Goal: Transaction & Acquisition: Purchase product/service

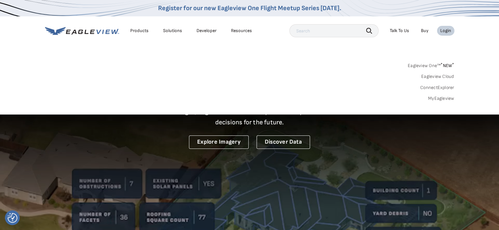
click at [439, 96] on link "MyEagleview" at bounding box center [441, 99] width 26 height 6
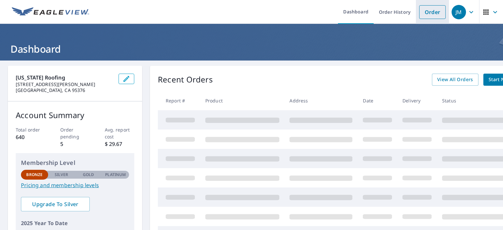
click at [426, 13] on link "Order" at bounding box center [433, 12] width 27 height 14
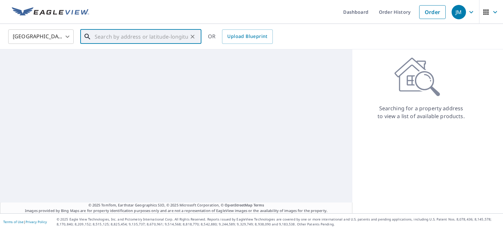
click at [96, 34] on input "text" at bounding box center [141, 37] width 93 height 18
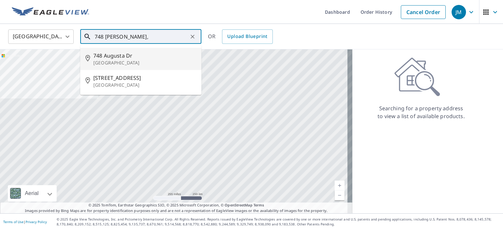
click at [115, 57] on span "748 Augusta Dr" at bounding box center [144, 56] width 103 height 8
type input "748 Augusta Dr Moraga, CA 94556"
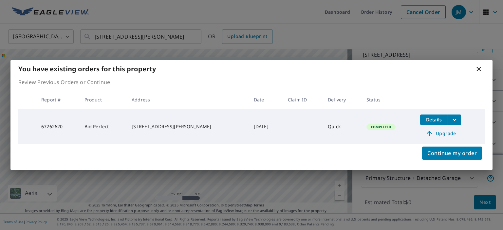
scroll to position [47, 0]
click at [466, 151] on span "Continue my order" at bounding box center [452, 153] width 49 height 9
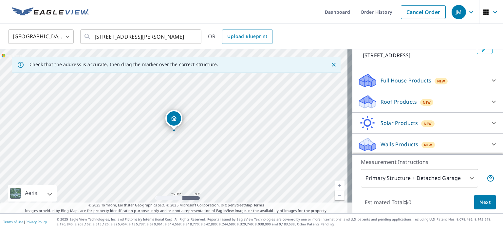
click at [393, 124] on p "Solar Products" at bounding box center [399, 123] width 37 height 8
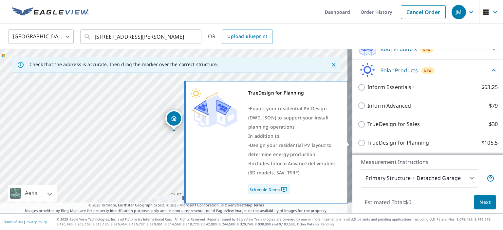
scroll to position [116, 0]
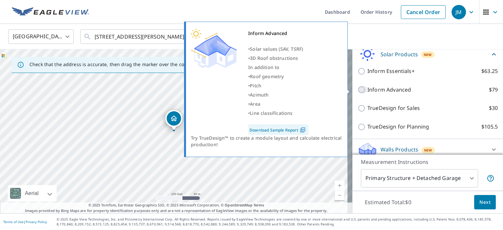
click at [358, 91] on input "Inform Advanced $79" at bounding box center [363, 90] width 10 height 8
checkbox input "true"
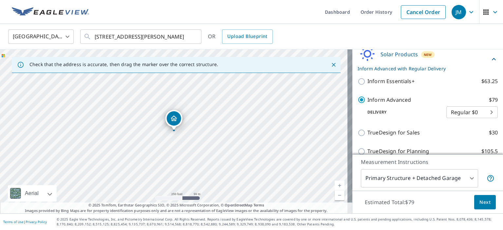
click at [480, 203] on span "Next" at bounding box center [485, 203] width 11 height 8
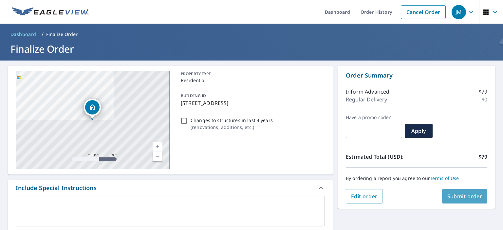
click at [465, 194] on span "Submit order" at bounding box center [465, 196] width 35 height 7
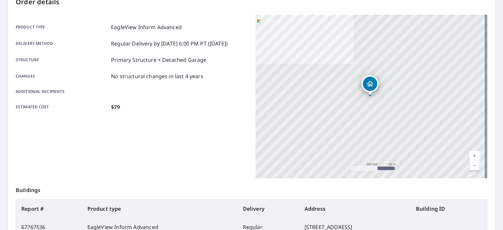
scroll to position [155, 0]
